Goal: Task Accomplishment & Management: Manage account settings

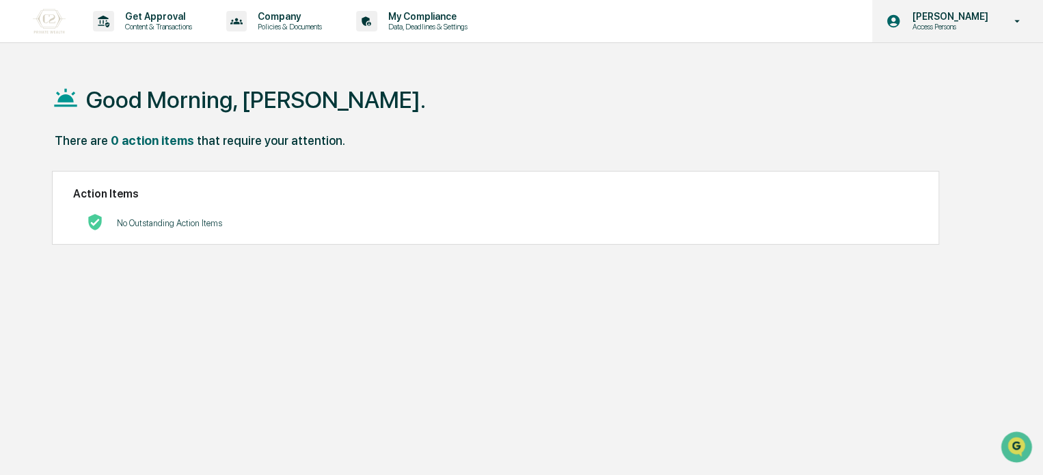
click at [1007, 23] on icon at bounding box center [1017, 21] width 24 height 13
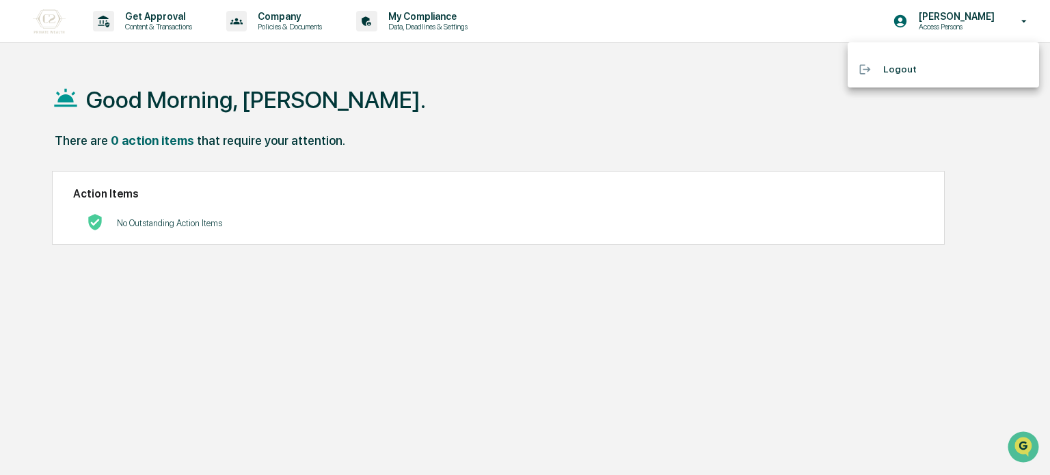
click at [900, 24] on div at bounding box center [525, 237] width 1050 height 475
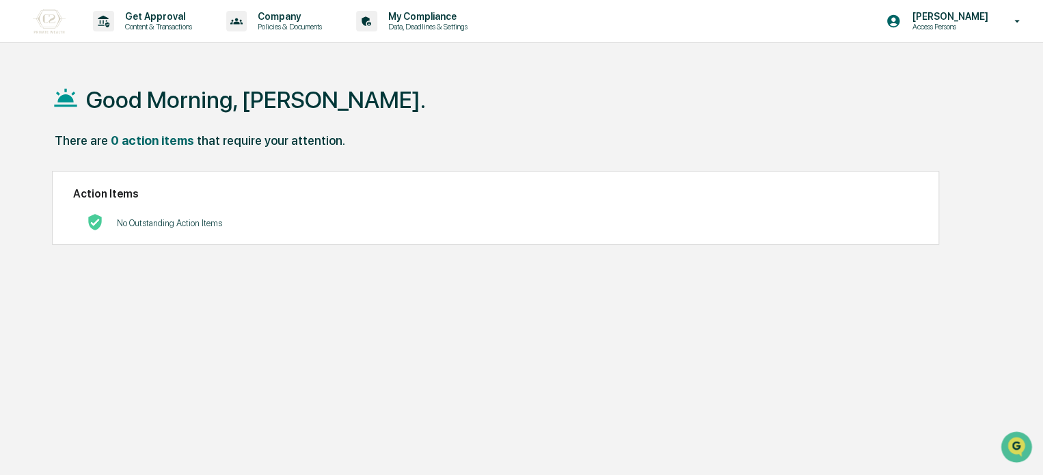
click at [900, 21] on icon at bounding box center [893, 21] width 13 height 13
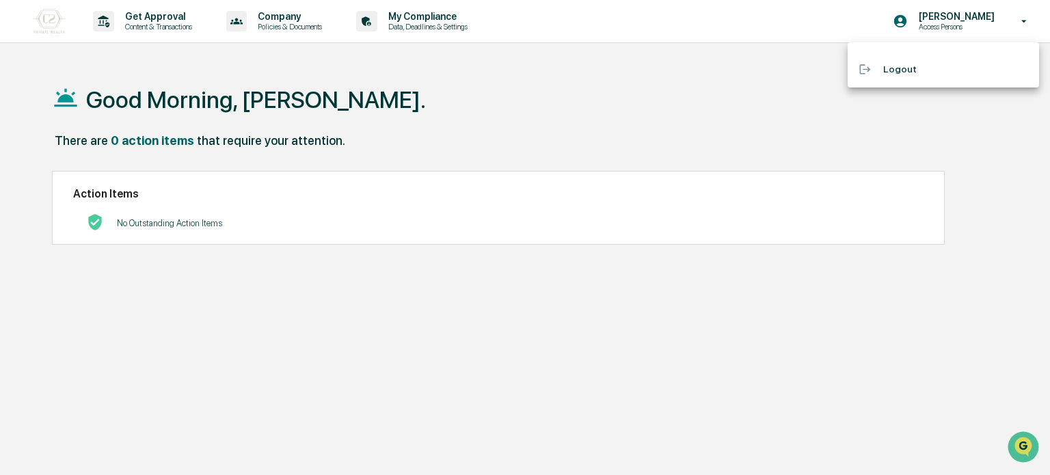
click at [903, 21] on div at bounding box center [525, 237] width 1050 height 475
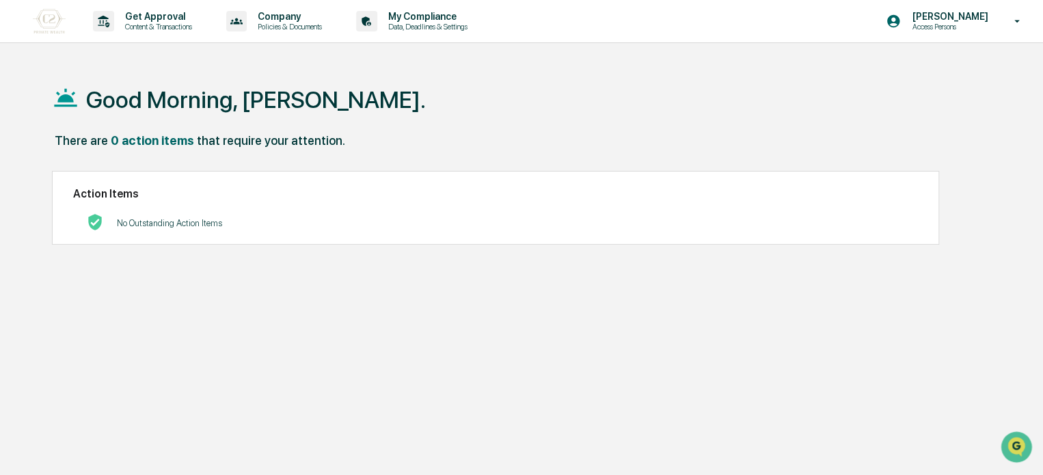
click at [646, 113] on div "Good Morning, [PERSON_NAME]." at bounding box center [521, 99] width 938 height 68
click at [420, 15] on p "My Compliance" at bounding box center [425, 16] width 97 height 11
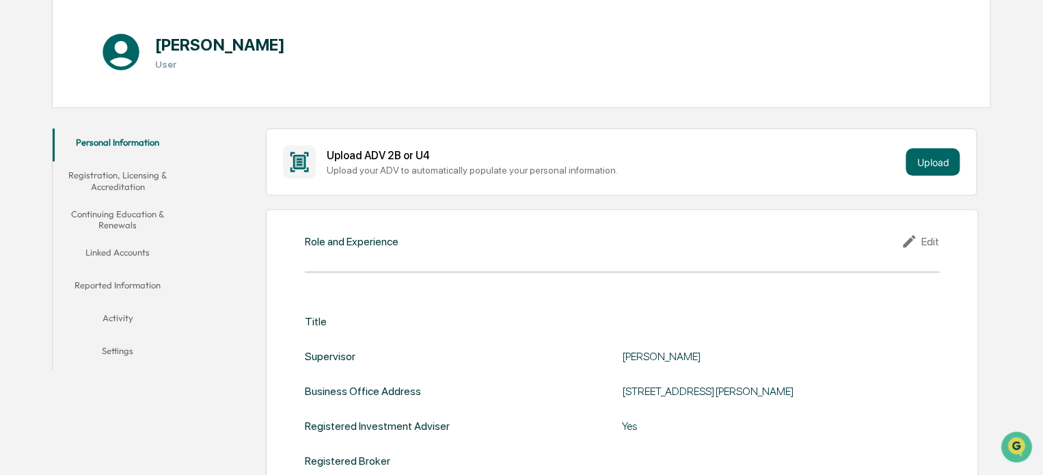
scroll to position [124, 0]
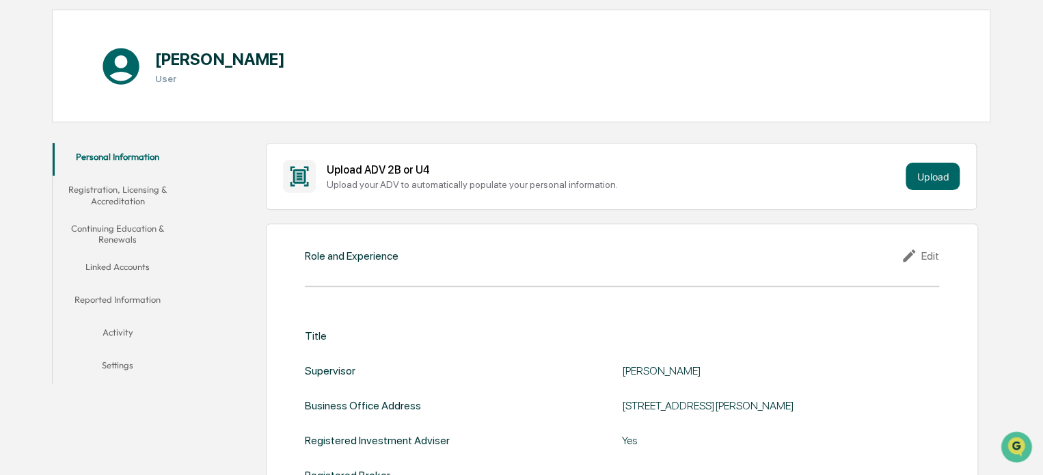
click at [132, 196] on button "Registration, Licensing & Accreditation" at bounding box center [118, 195] width 131 height 39
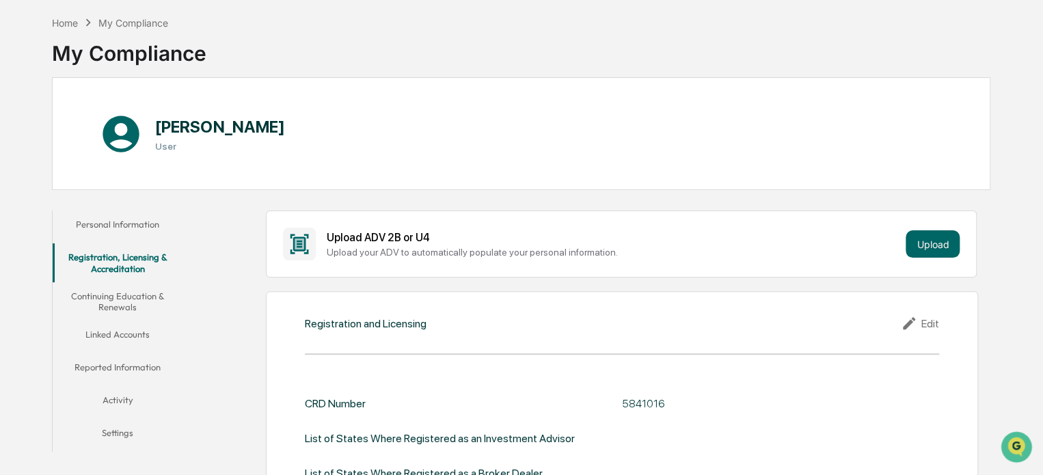
scroll to position [51, 0]
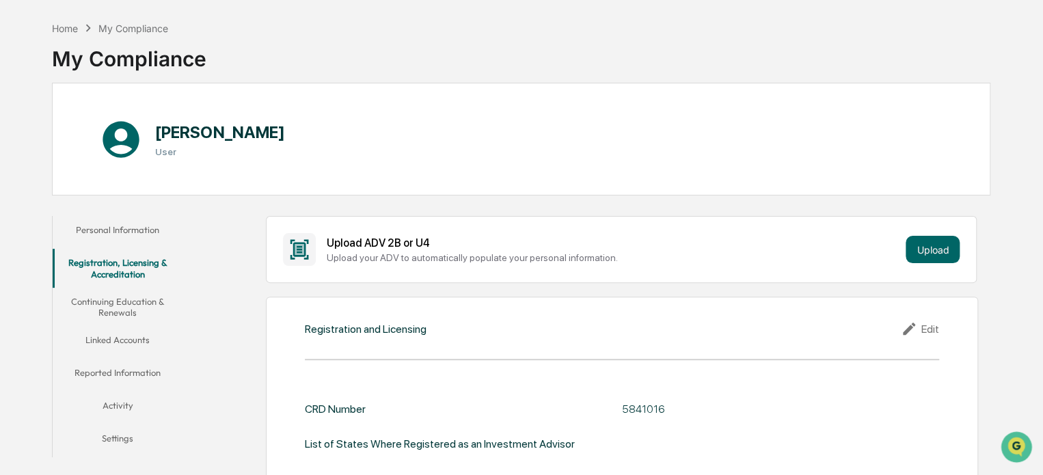
click at [134, 303] on button "Continuing Education & Renewals" at bounding box center [118, 307] width 131 height 39
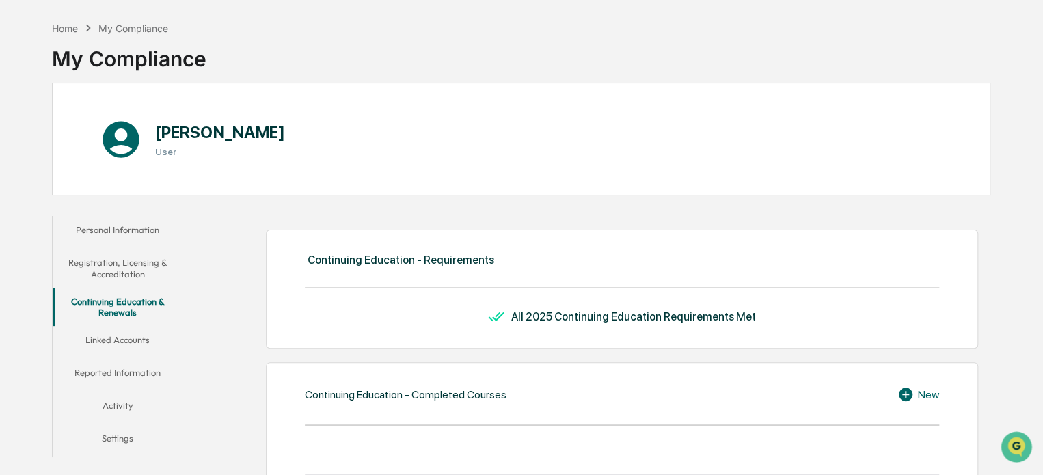
click at [107, 337] on button "Linked Accounts" at bounding box center [118, 342] width 131 height 33
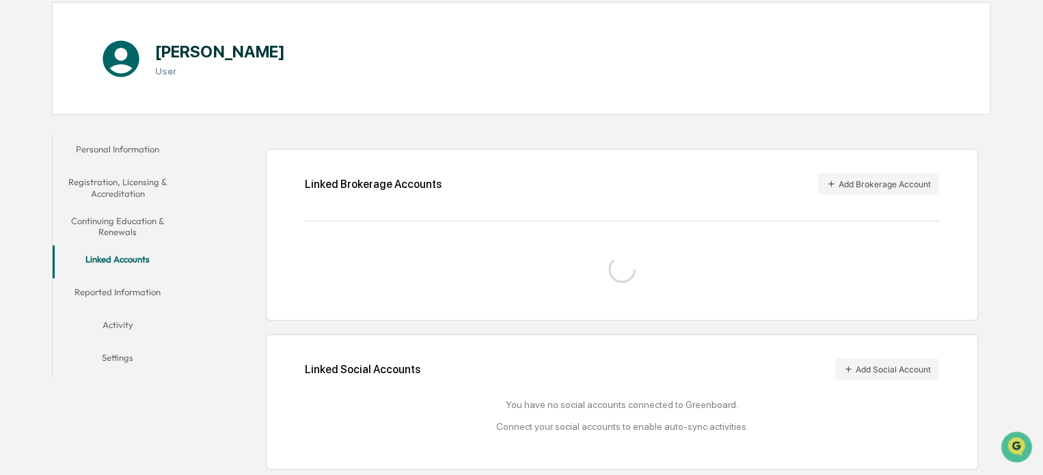
scroll to position [133, 0]
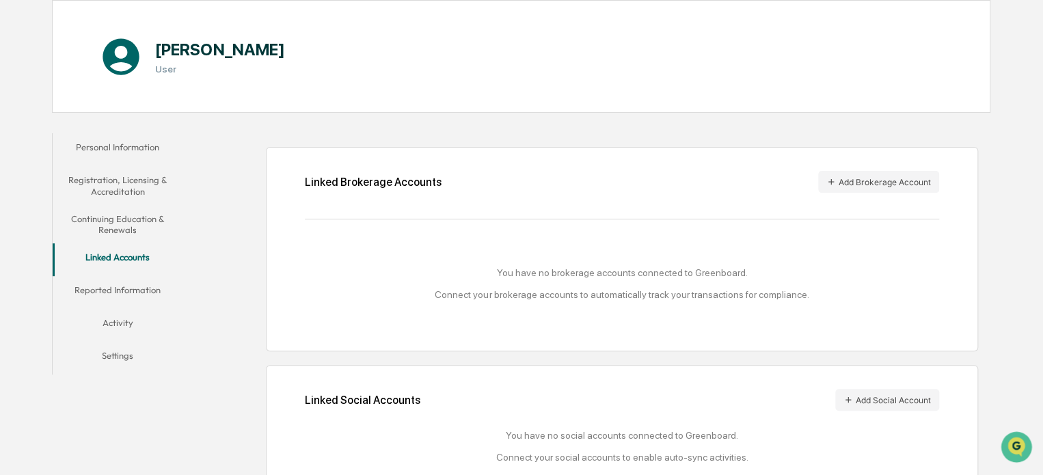
click at [146, 291] on button "Reported Information" at bounding box center [118, 292] width 131 height 33
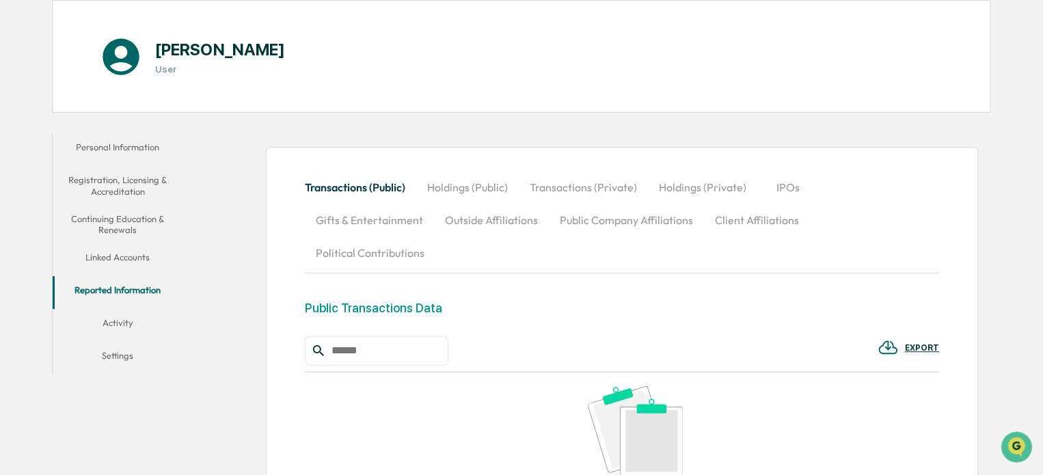
click at [136, 262] on button "Linked Accounts" at bounding box center [118, 259] width 131 height 33
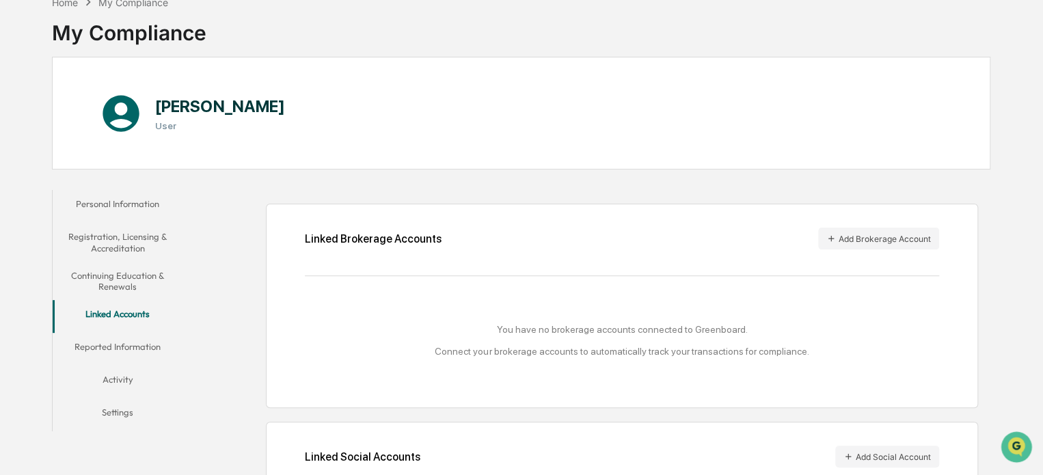
scroll to position [167, 0]
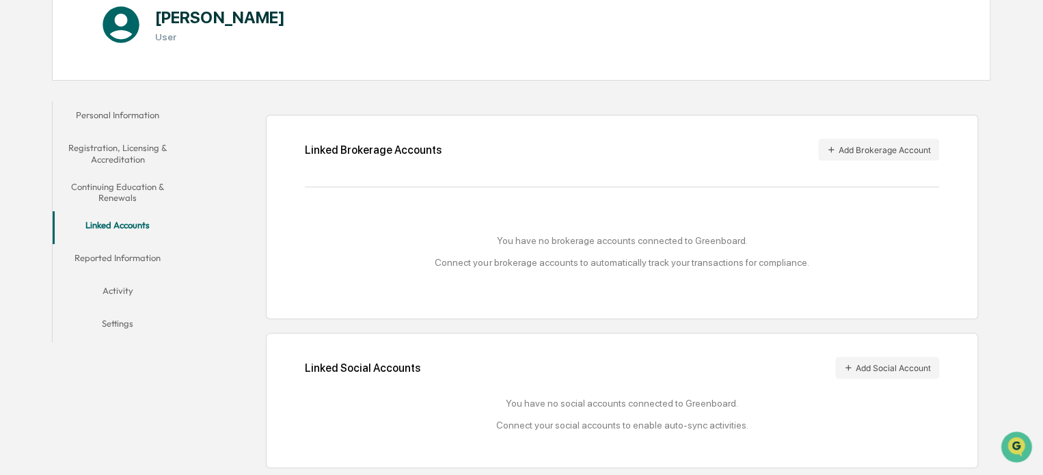
click at [121, 284] on button "Activity" at bounding box center [118, 293] width 131 height 33
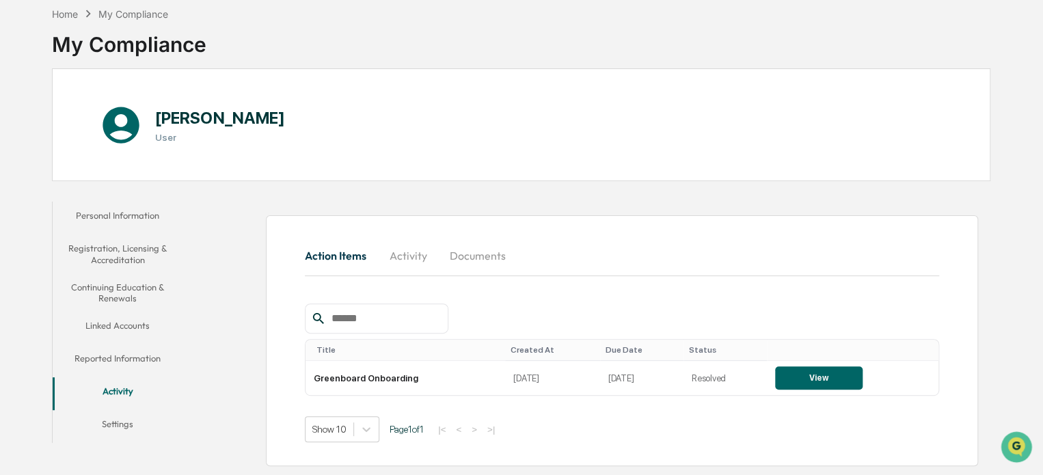
scroll to position [65, 0]
click at [92, 355] on button "Reported Information" at bounding box center [118, 360] width 131 height 33
